Goal: Task Accomplishment & Management: Use online tool/utility

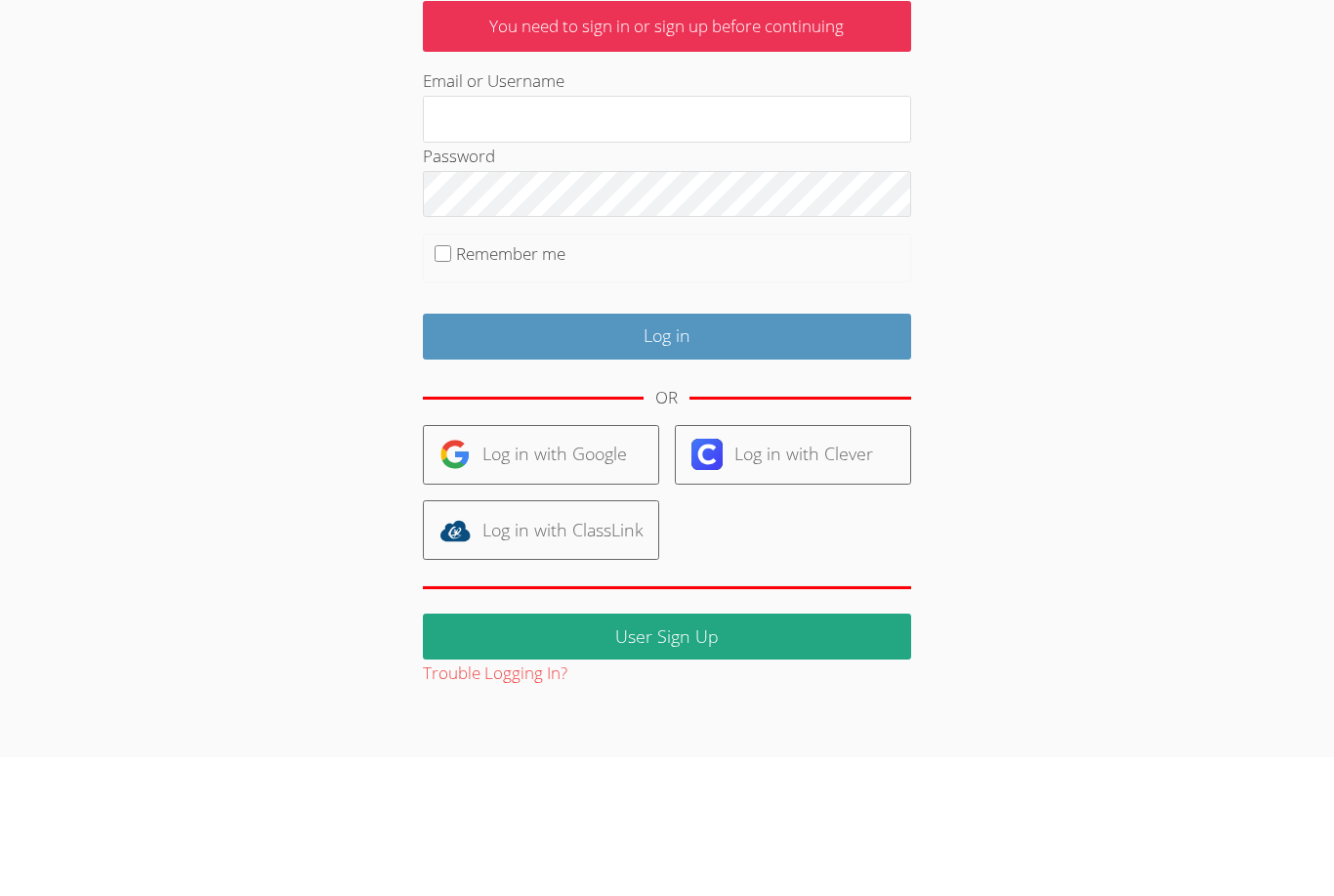
click at [1185, 385] on body "User Log in You need to sign in or sign up before continuing Email or Username …" at bounding box center [667, 448] width 1334 height 896
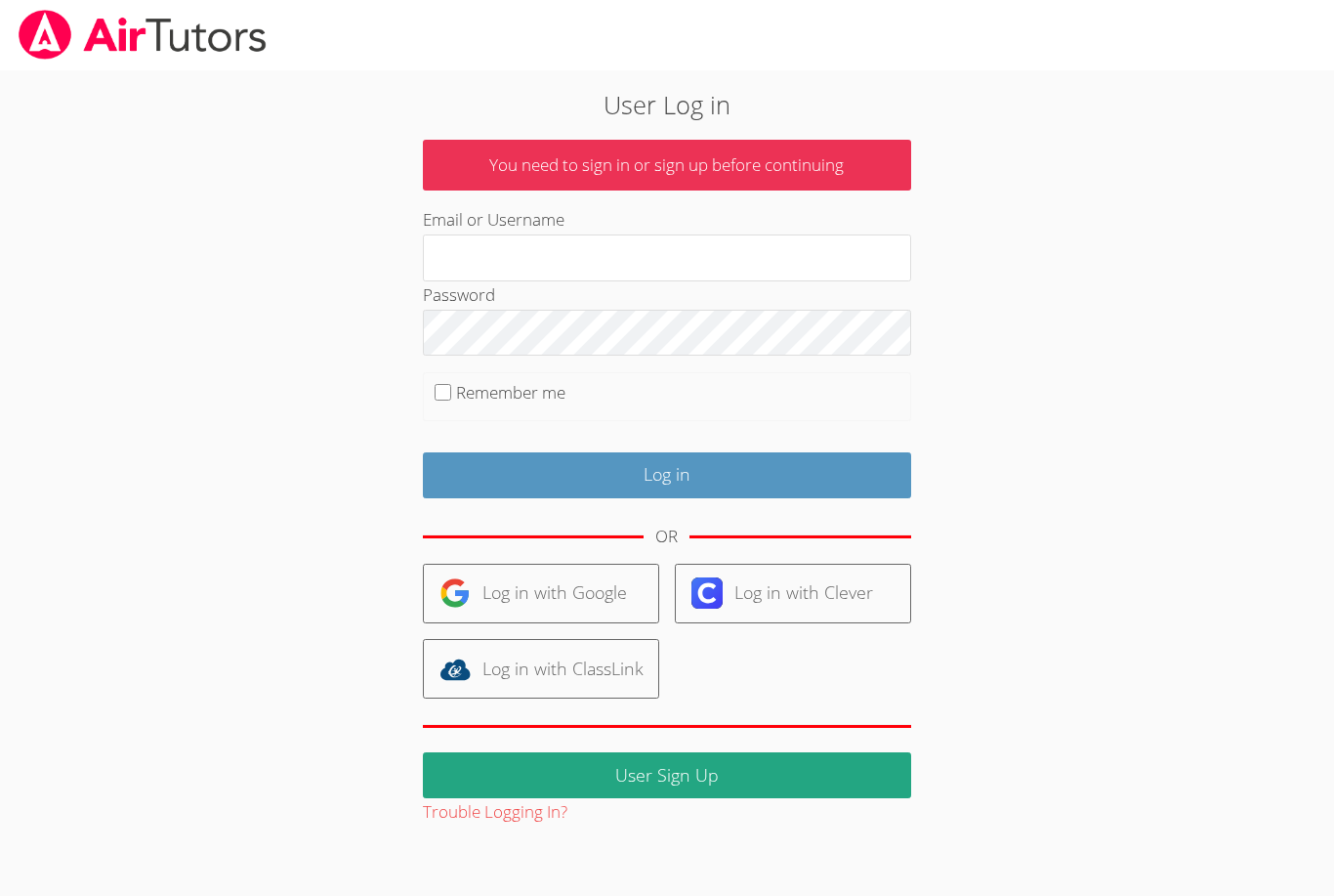
click at [527, 589] on link "Log in with Google" at bounding box center [541, 593] width 236 height 60
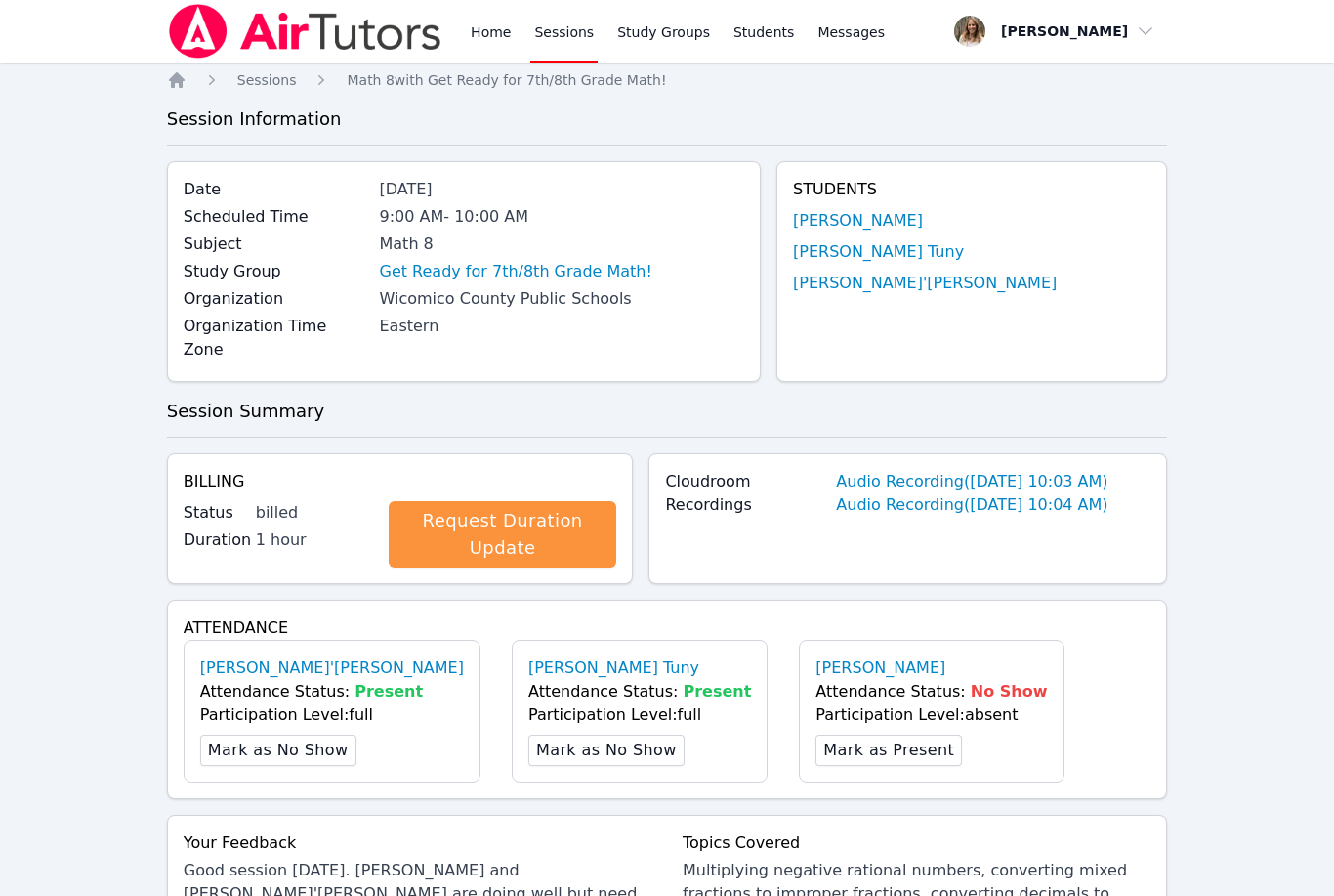
click at [560, 32] on link "Sessions" at bounding box center [564, 31] width 67 height 62
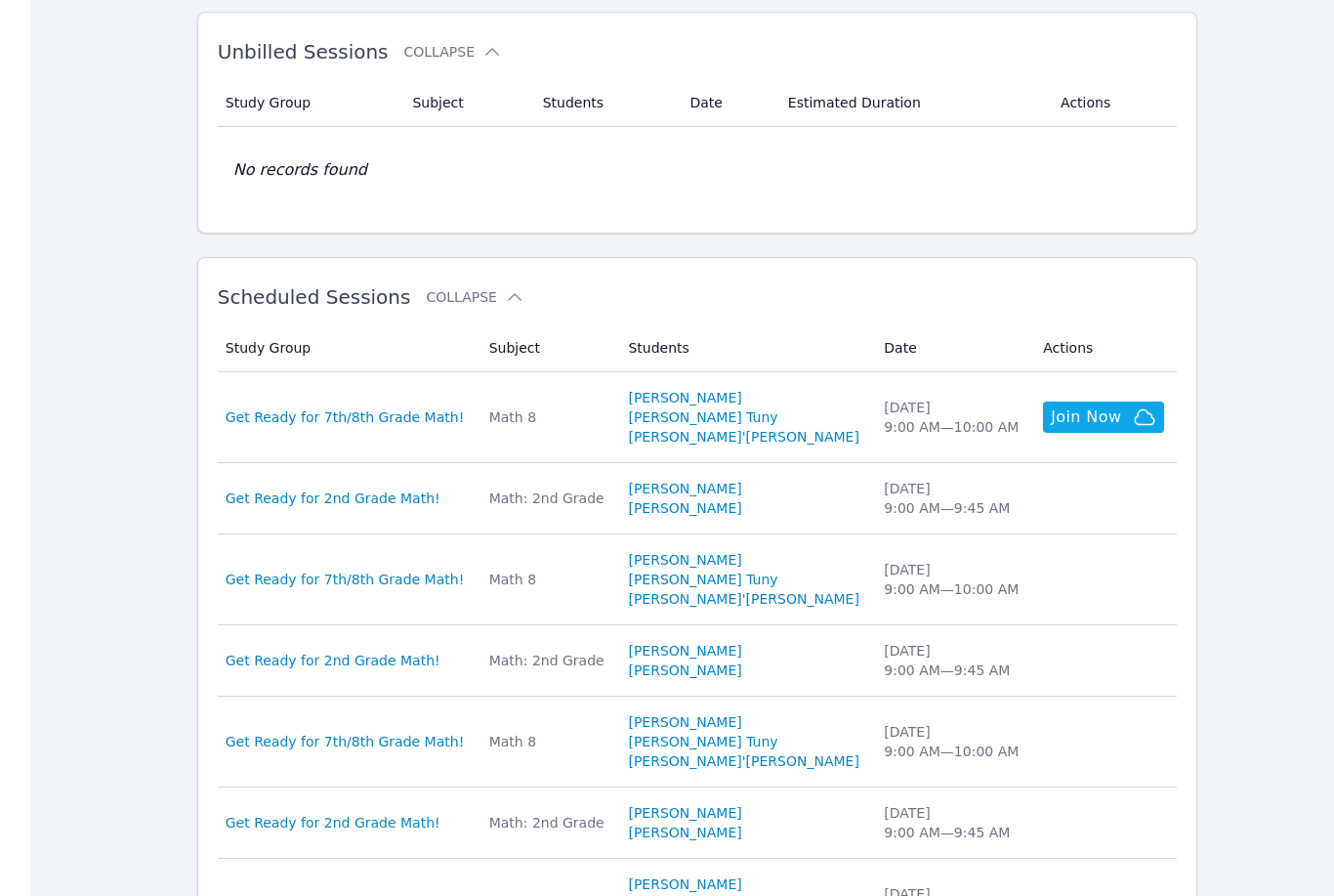
scroll to position [339, 0]
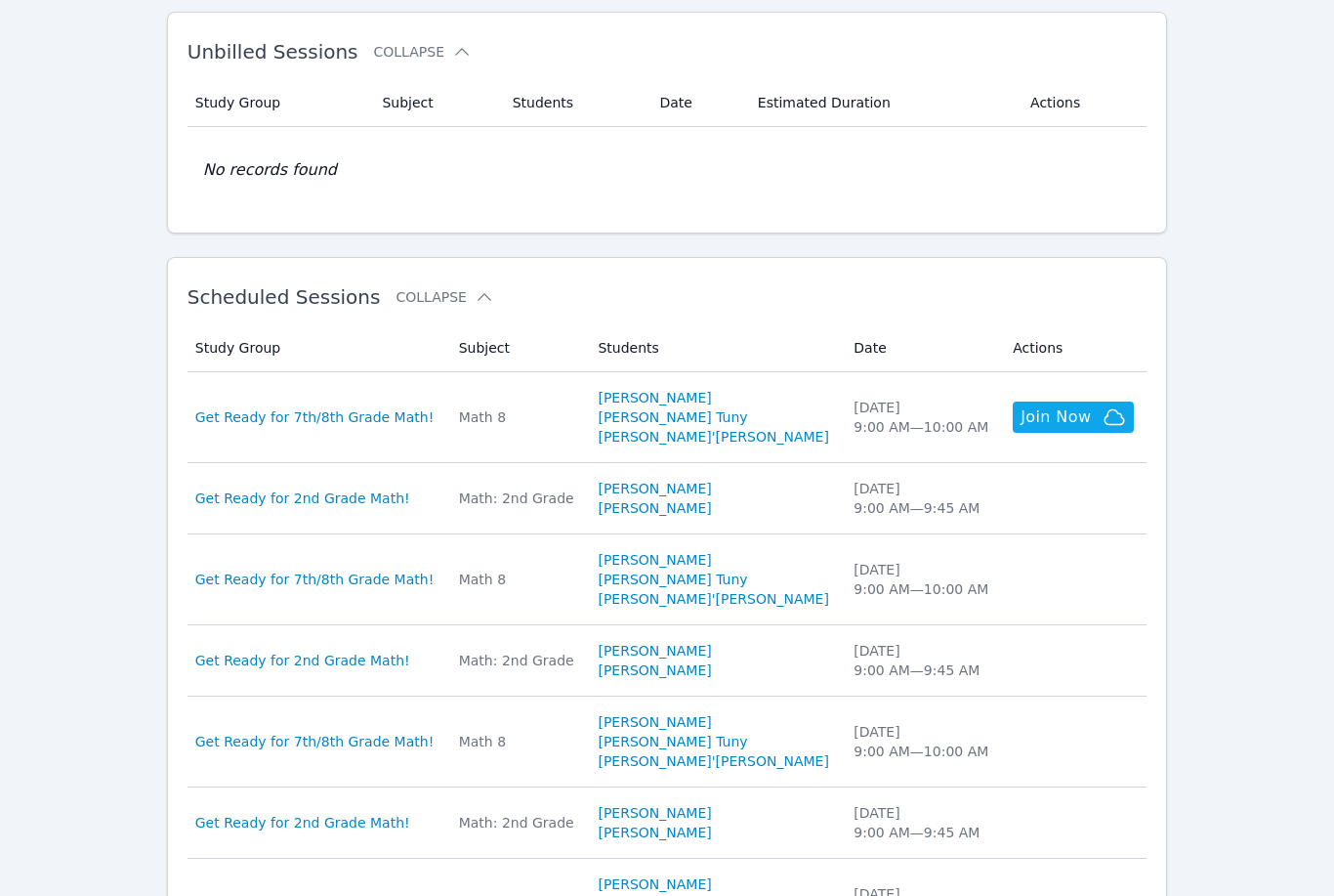
click at [325, 416] on span "Get Ready for 7th/8th Grade Math!" at bounding box center [314, 417] width 239 height 20
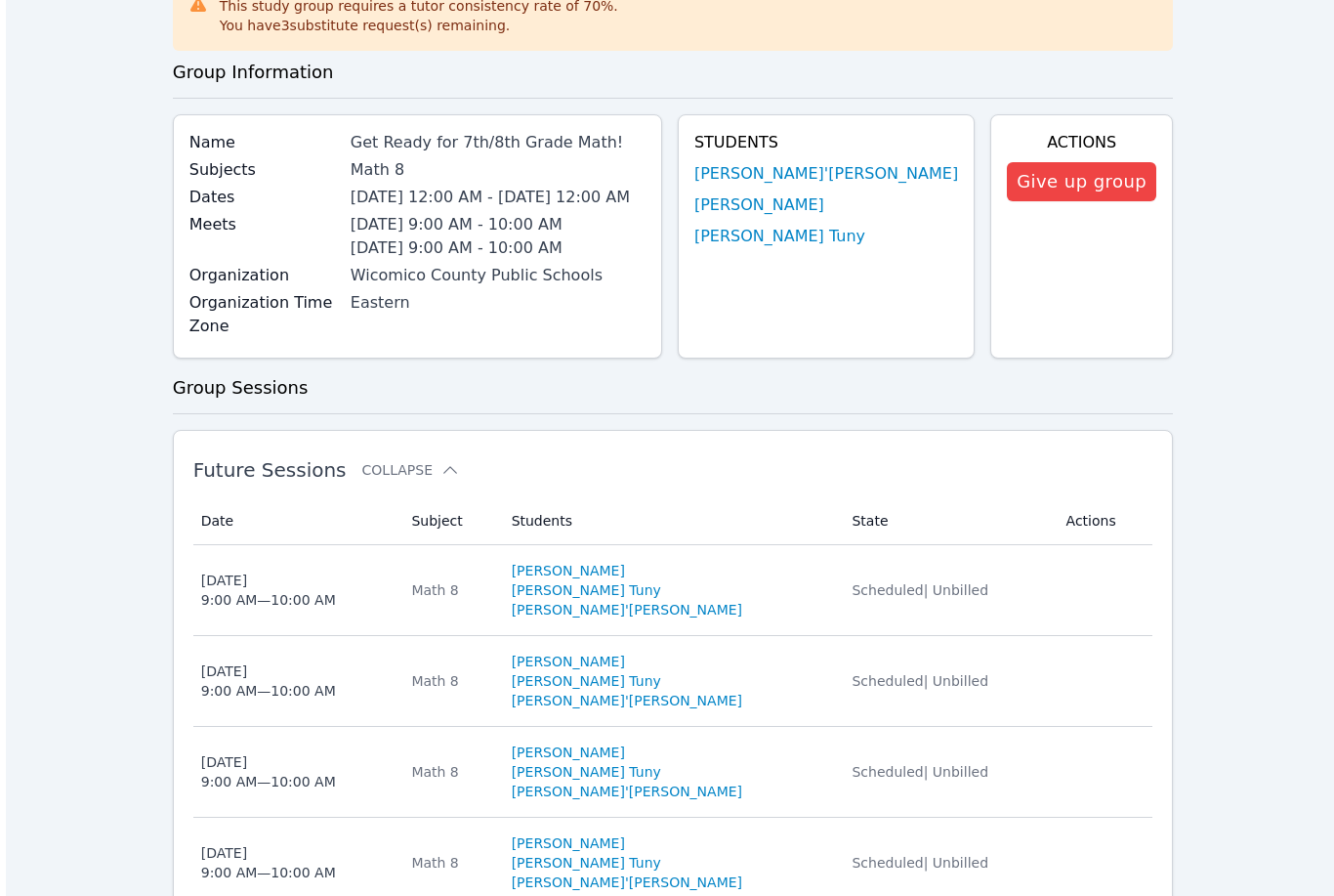
scroll to position [258, 0]
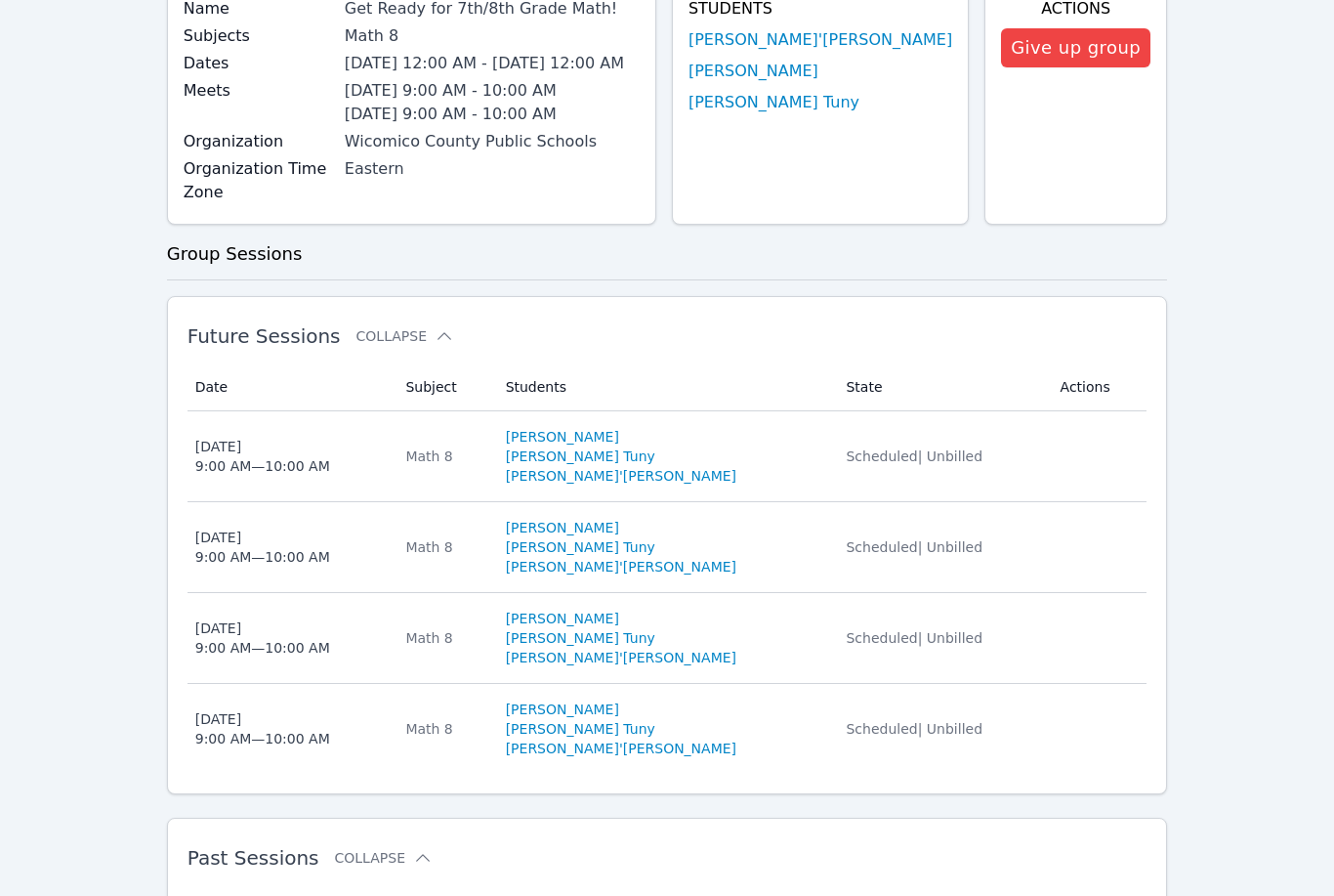
click at [248, 755] on td "Date [DATE] 9:00 AM — 10:00 AM" at bounding box center [290, 730] width 207 height 90
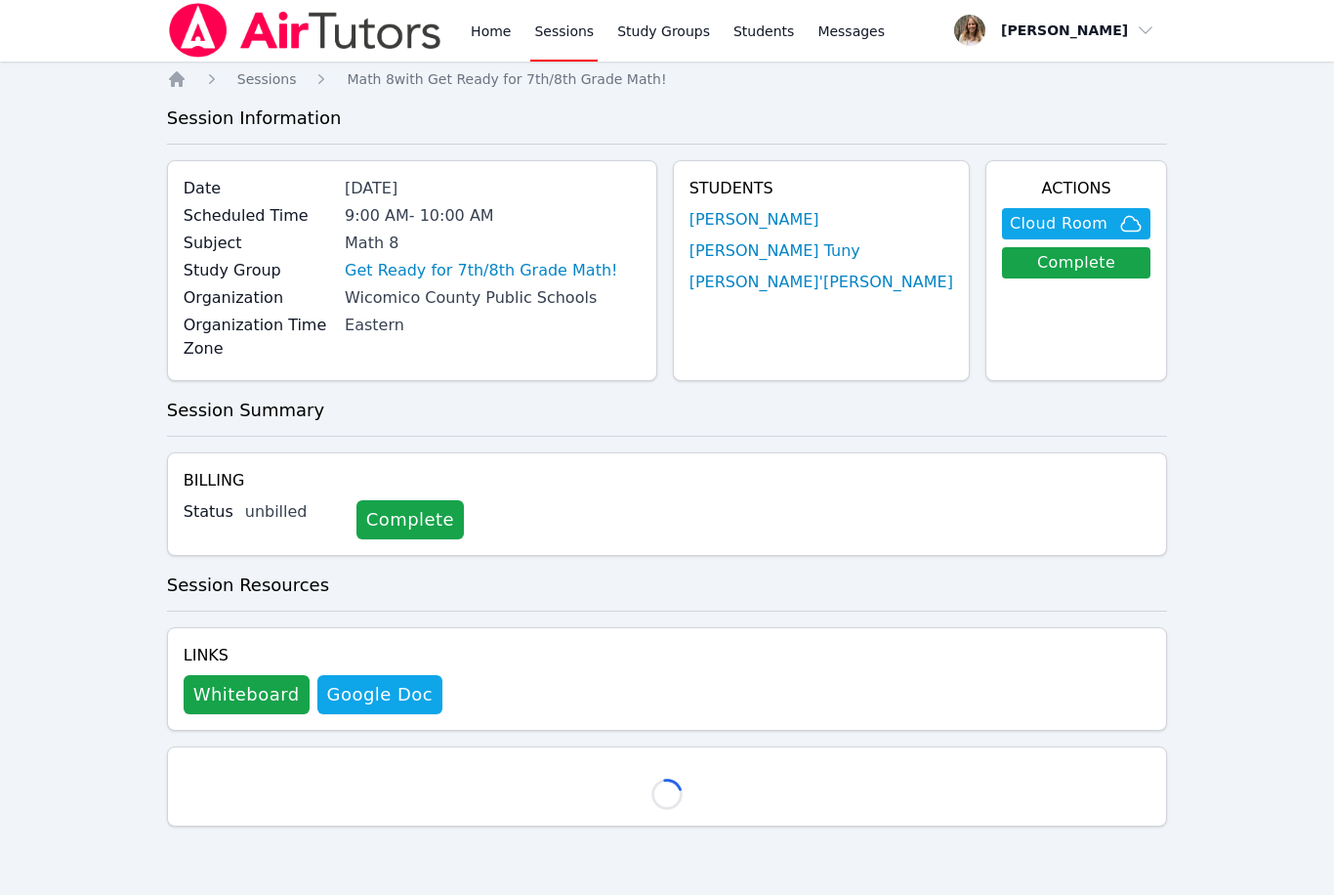
scroll to position [1, 0]
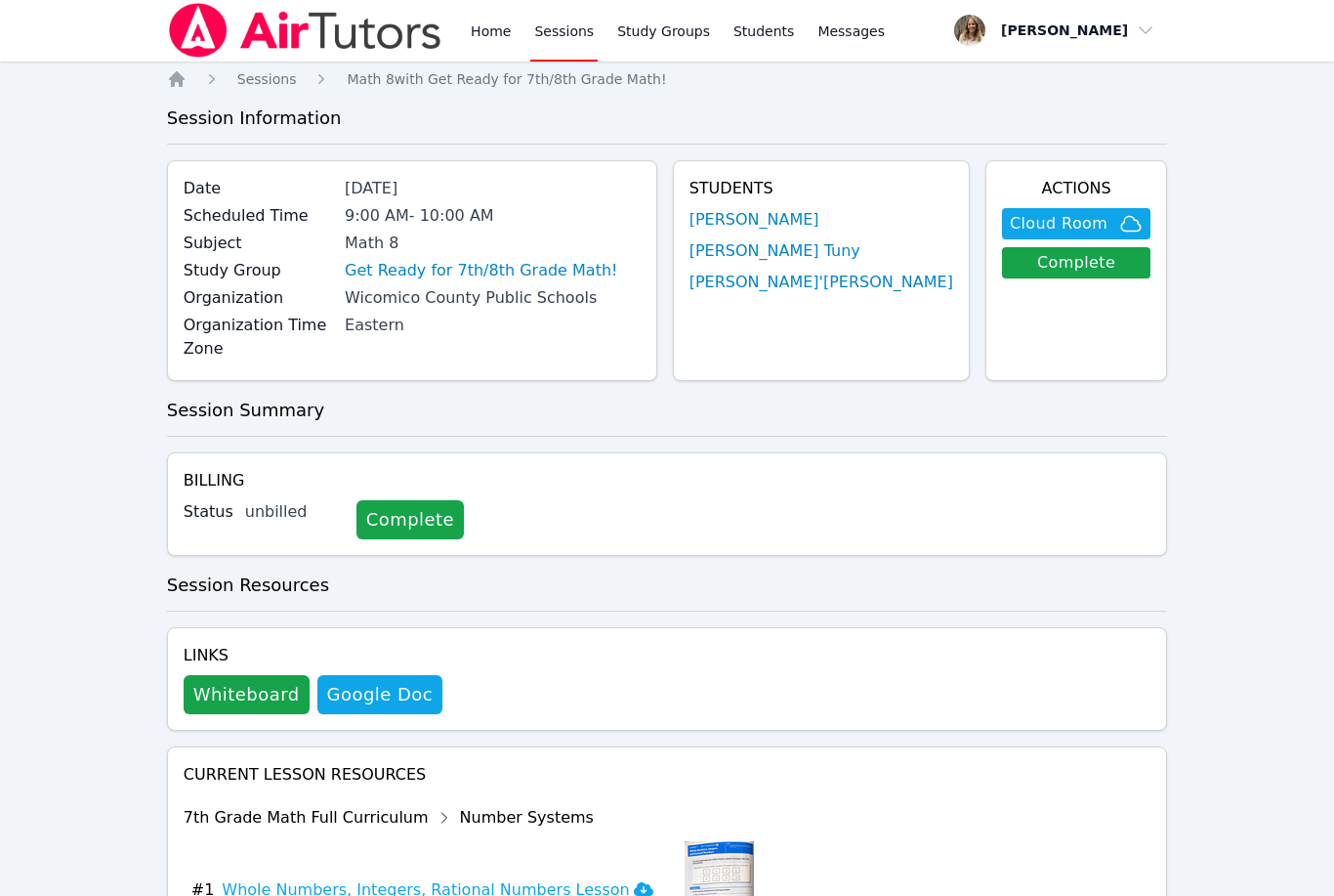
click at [236, 689] on button "Whiteboard" at bounding box center [247, 695] width 126 height 39
